Goal: Register for event/course

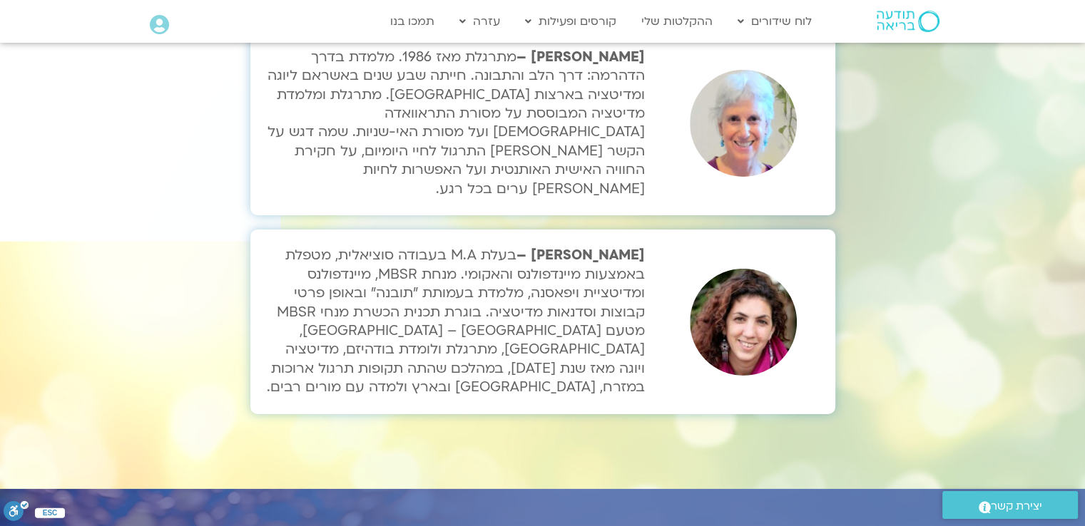
scroll to position [4851, 0]
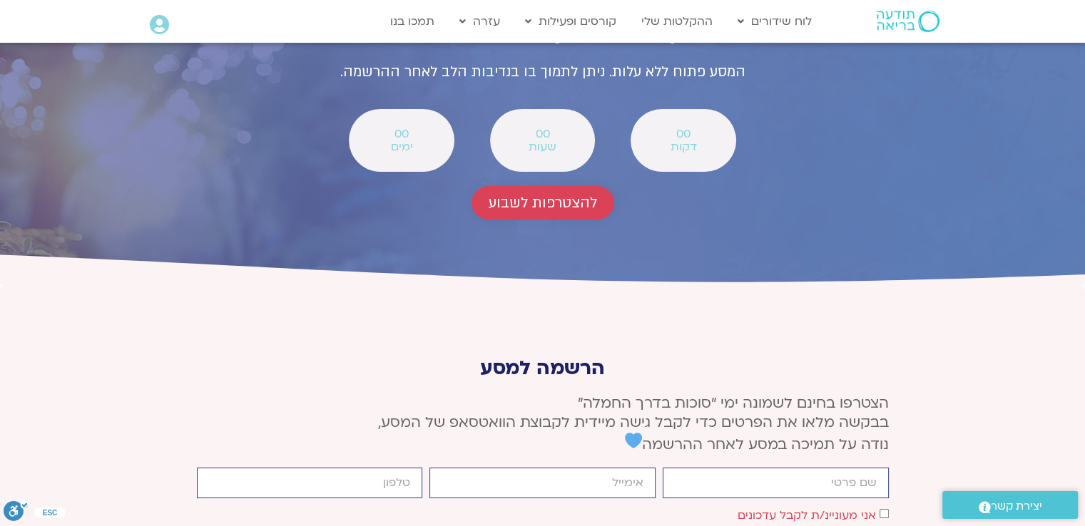
scroll to position [5253, 0]
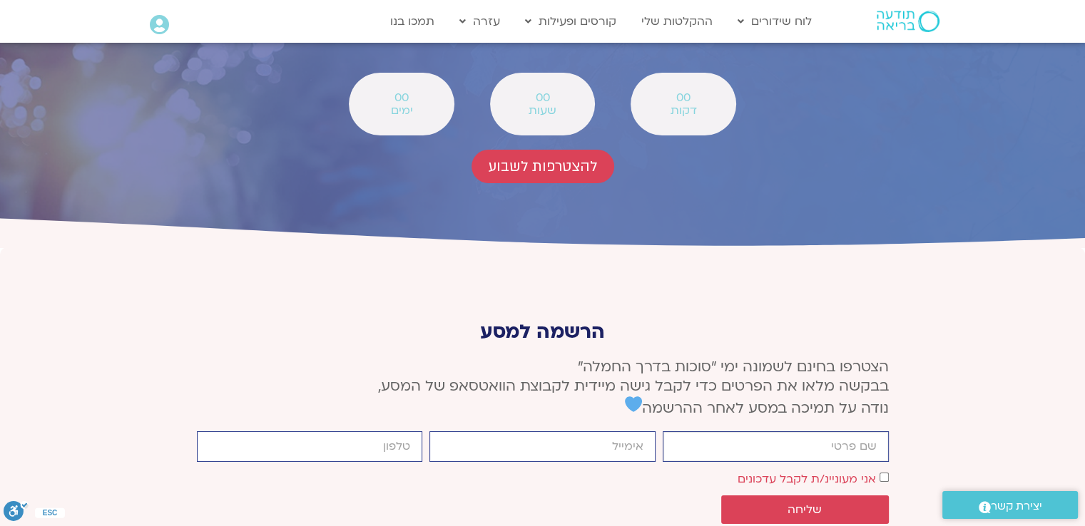
click at [782, 432] on input "firstname" at bounding box center [776, 447] width 226 height 31
type input "[PERSON_NAME]"
type input "0505799888"
click at [554, 432] on input "email" at bounding box center [542, 447] width 226 height 31
type input "[EMAIL_ADDRESS][DOMAIN_NAME]"
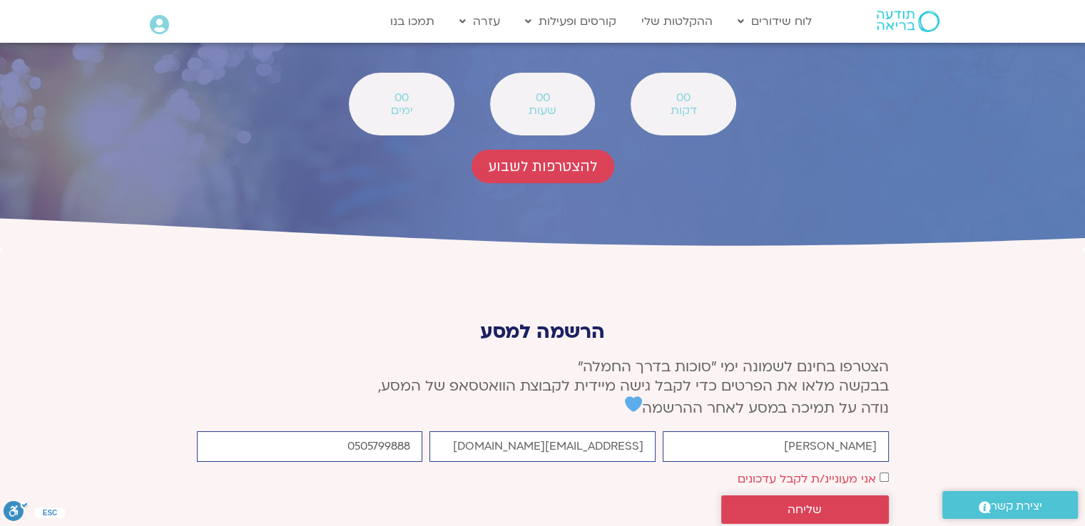
click at [836, 504] on span "שליחה" at bounding box center [804, 510] width 133 height 13
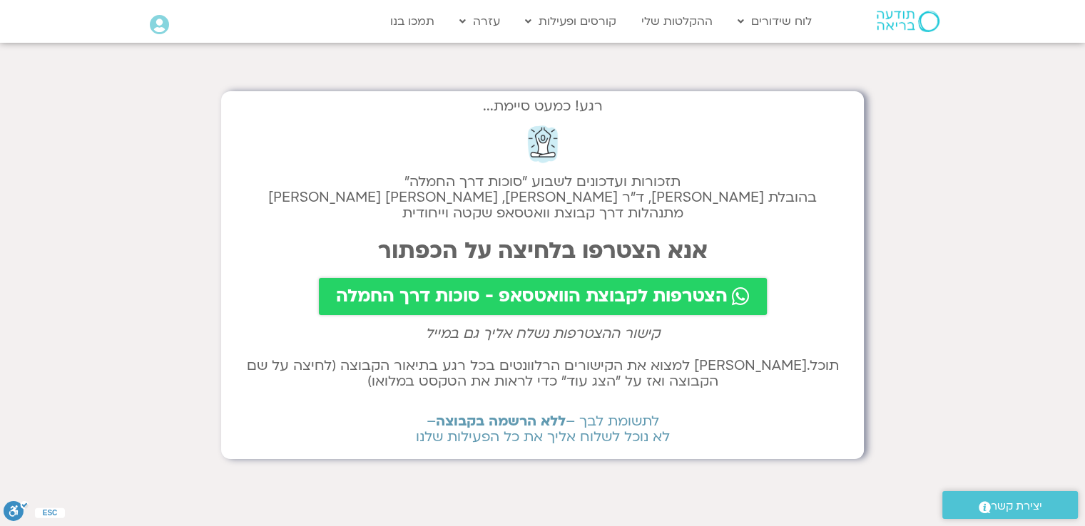
click at [532, 302] on span "הצטרפות לקבוצת הוואטסאפ - סוכות דרך החמלה" at bounding box center [532, 297] width 392 height 20
